Goal: Task Accomplishment & Management: Use online tool/utility

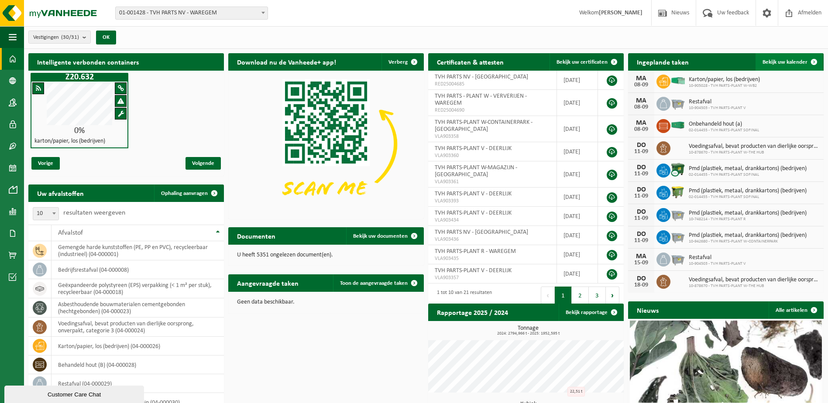
click at [814, 62] on span at bounding box center [813, 61] width 17 height 17
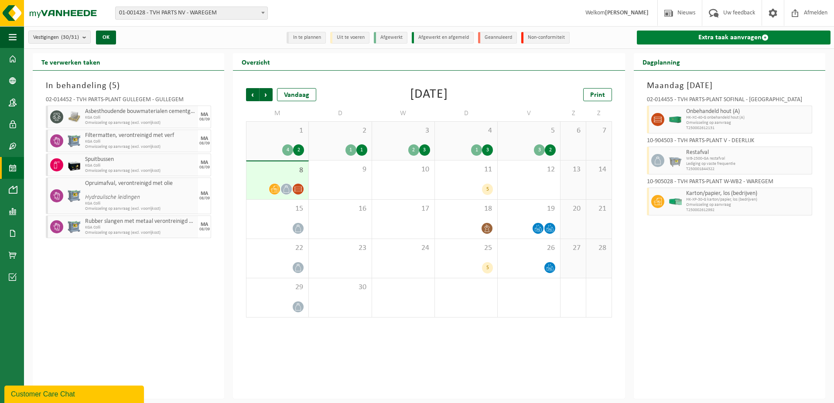
click at [766, 38] on span at bounding box center [765, 37] width 7 height 7
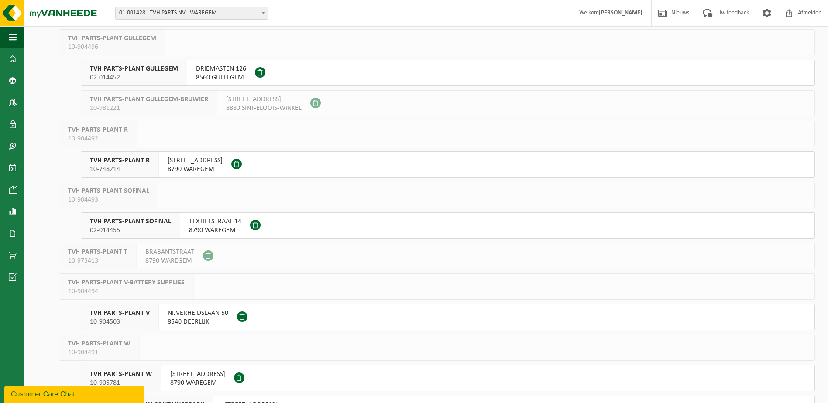
scroll to position [393, 0]
click at [126, 219] on span "TVH PARTS-PLANT SOFINAL" at bounding box center [130, 220] width 81 height 9
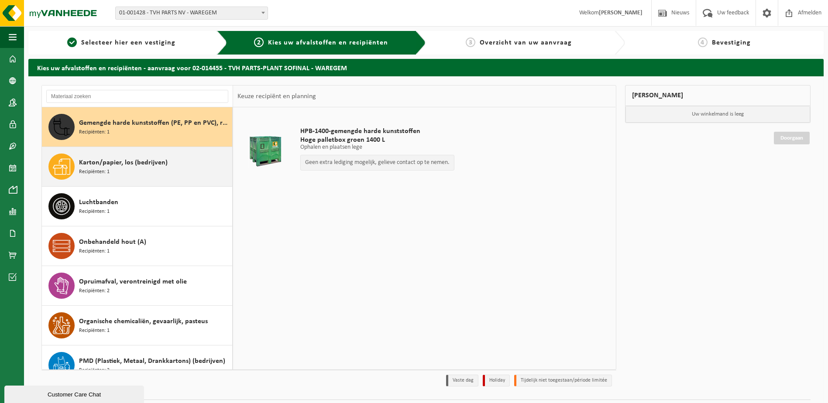
click at [114, 164] on span "Karton/papier, los (bedrijven)" at bounding box center [123, 163] width 89 height 10
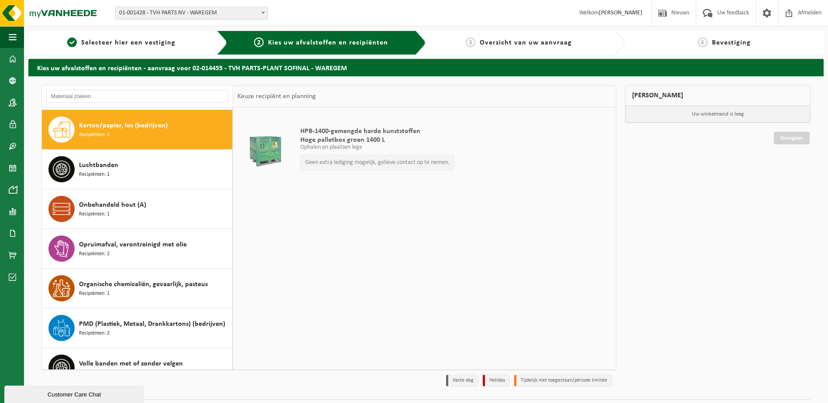
scroll to position [40, 0]
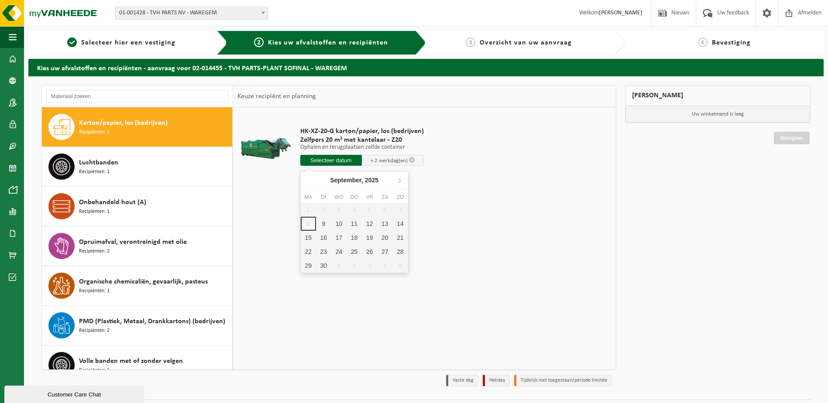
click at [322, 159] on input "text" at bounding box center [331, 160] width 62 height 11
click at [325, 225] on div "9" at bounding box center [323, 224] width 15 height 14
type input "Van 2025-09-09"
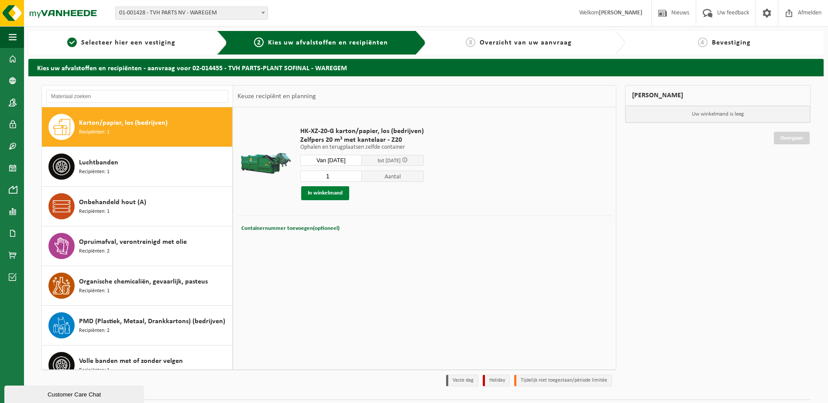
click at [324, 196] on button "In winkelmand" at bounding box center [325, 193] width 48 height 14
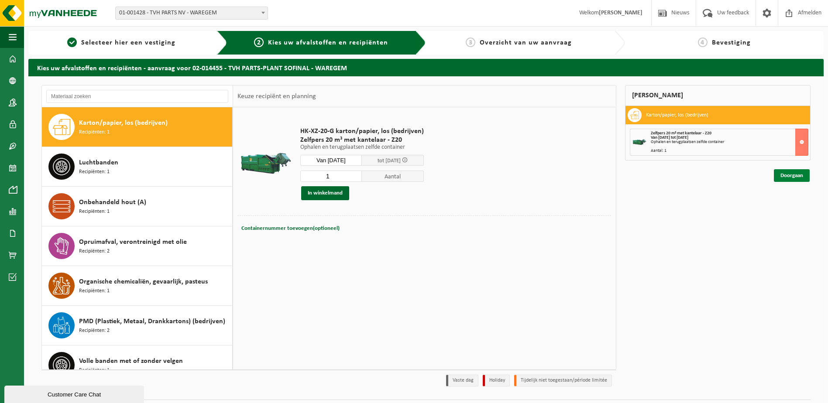
click at [792, 174] on link "Doorgaan" at bounding box center [792, 175] width 36 height 13
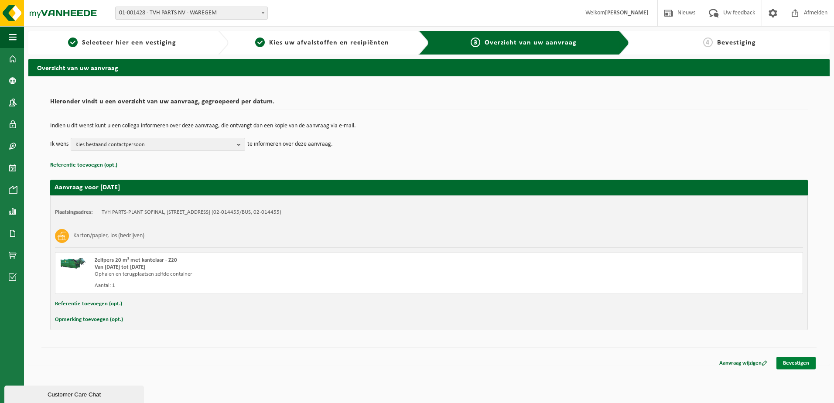
click at [796, 363] on link "Bevestigen" at bounding box center [796, 363] width 39 height 13
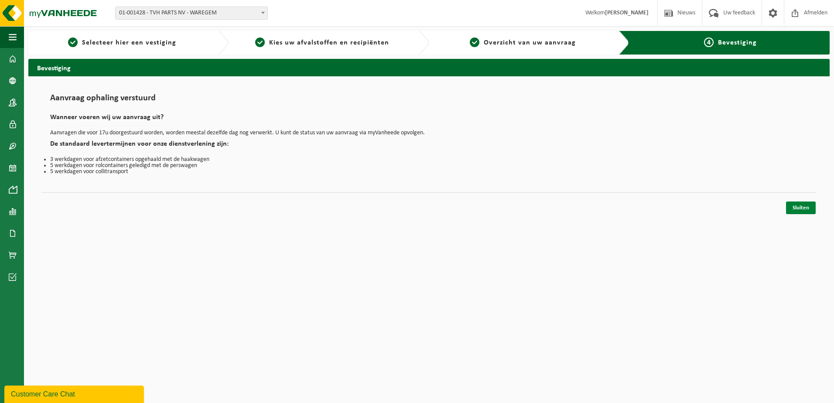
click at [796, 208] on link "Sluiten" at bounding box center [801, 208] width 30 height 13
